Goal: Find specific page/section: Find specific page/section

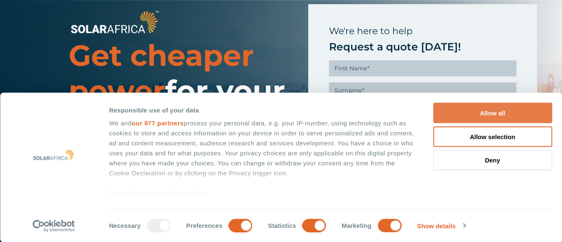
click at [452, 113] on button "Allow all" at bounding box center [492, 113] width 119 height 20
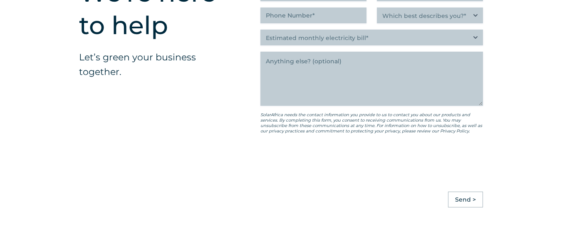
scroll to position [1872, 0]
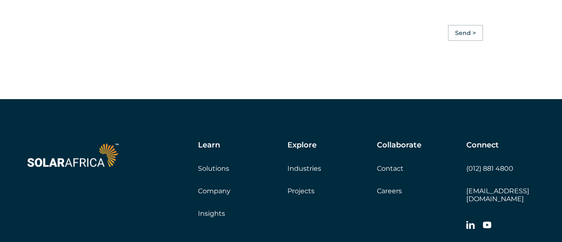
click at [384, 190] on link "Careers" at bounding box center [389, 191] width 25 height 8
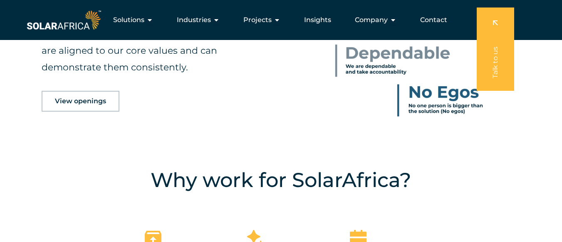
scroll to position [374, 0]
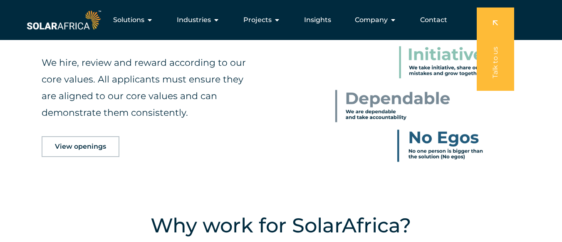
click at [90, 150] on link "View openings" at bounding box center [81, 146] width 78 height 21
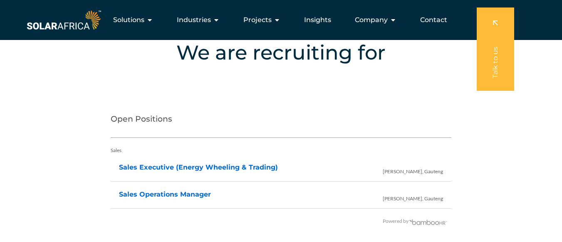
scroll to position [1553, 0]
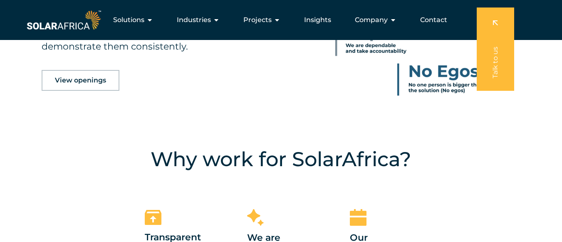
scroll to position [374, 0]
